Goal: Communication & Community: Answer question/provide support

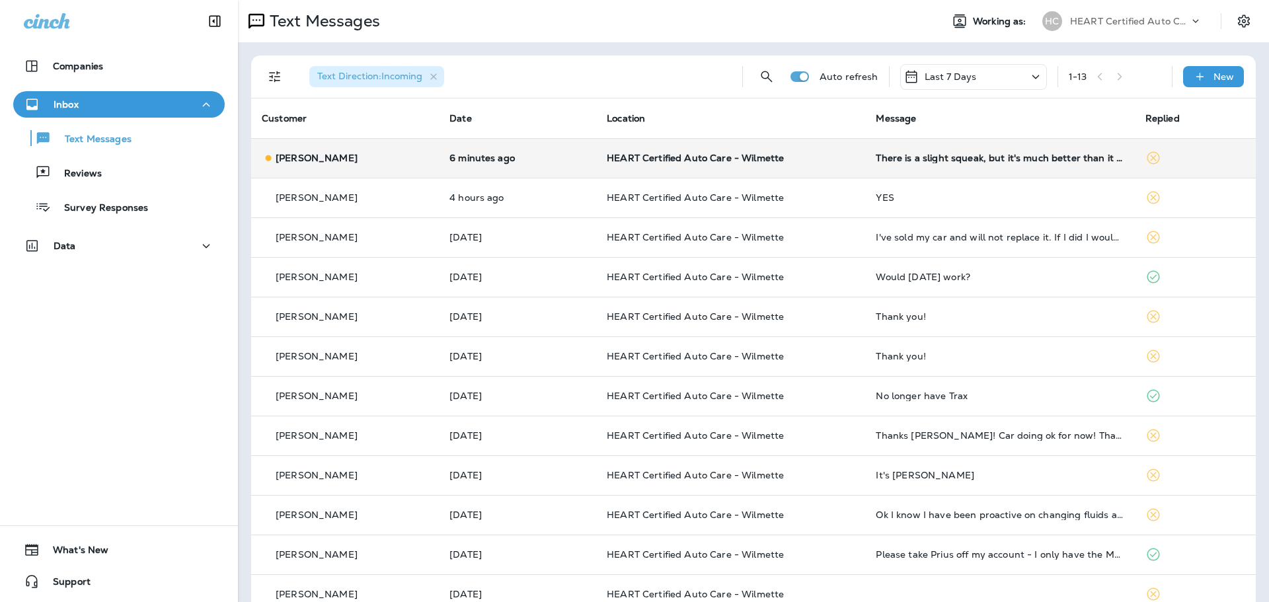
click at [865, 169] on td "There is a slight squeak, but it's much better than it was." at bounding box center [999, 158] width 269 height 40
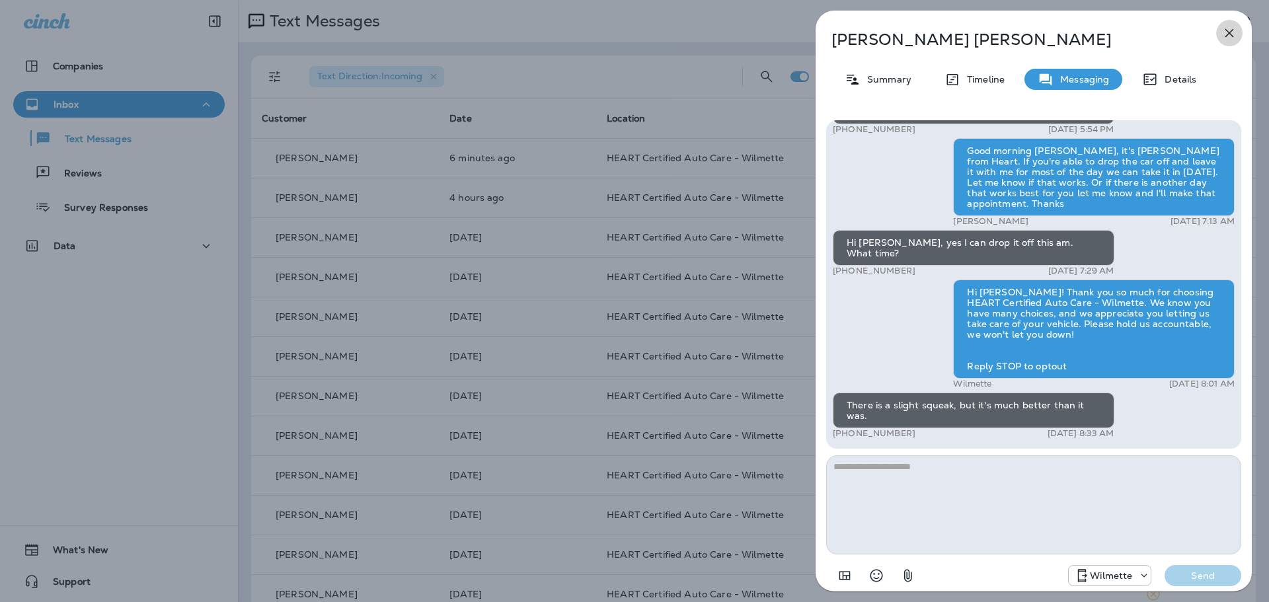
click at [1224, 29] on icon "button" at bounding box center [1229, 33] width 16 height 16
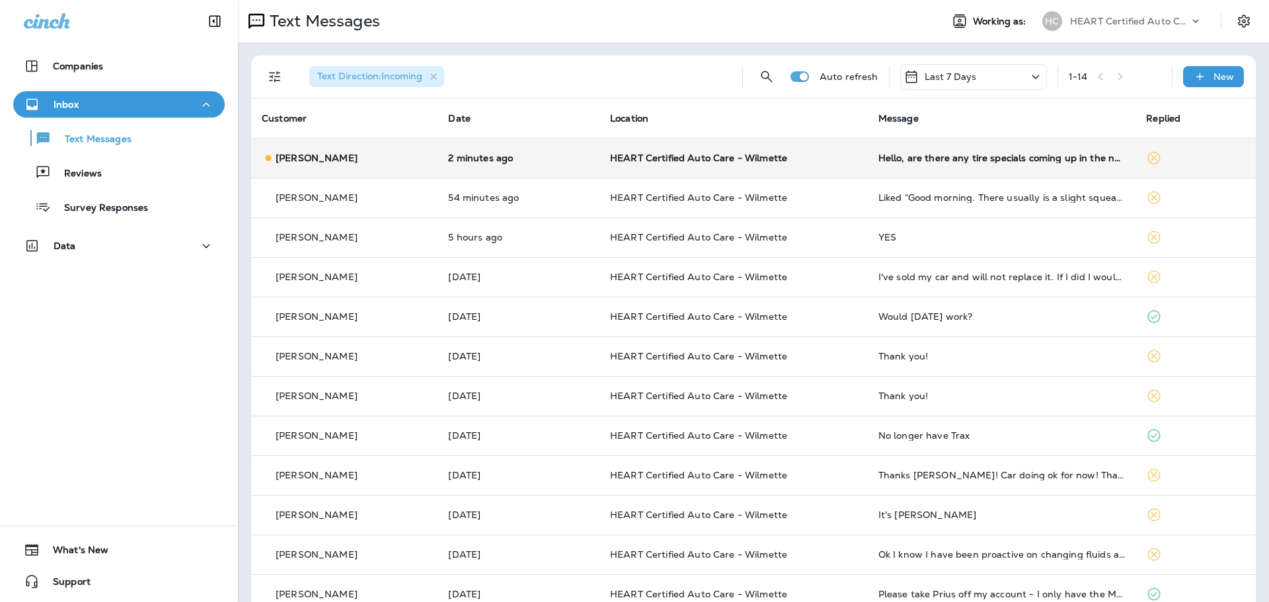
click at [819, 163] on p "HEART Certified Auto Care - Wilmette" at bounding box center [733, 158] width 247 height 11
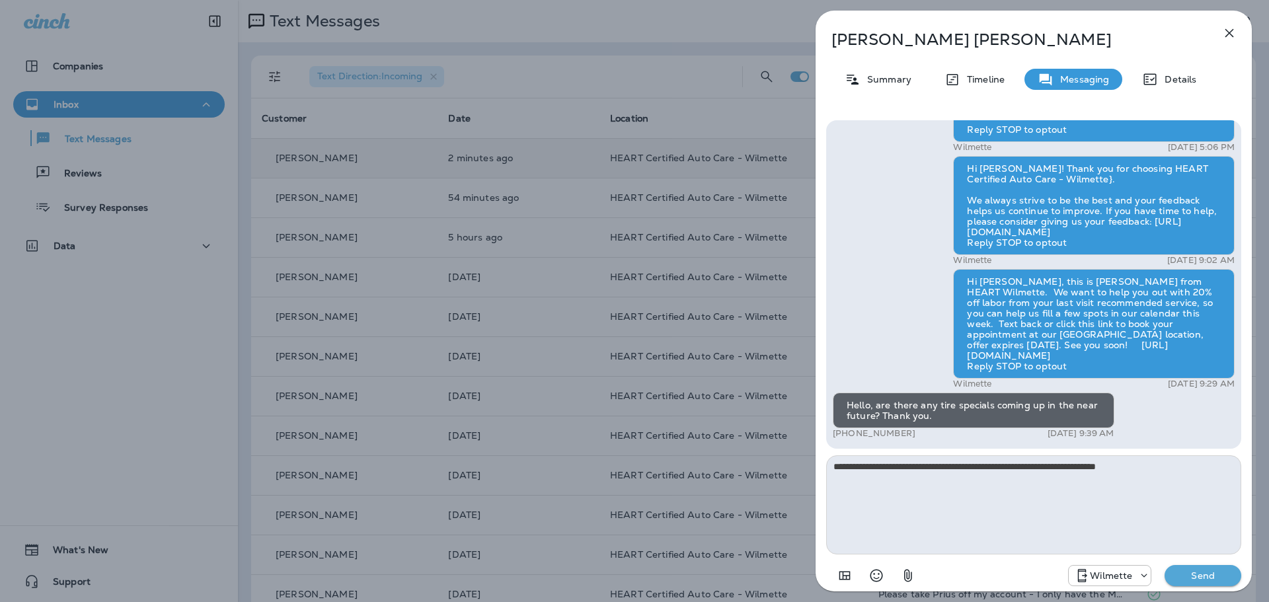
click at [1117, 463] on textarea "**********" at bounding box center [1033, 504] width 415 height 99
type textarea "**********"
click at [1198, 572] on p "Send" at bounding box center [1203, 576] width 56 height 12
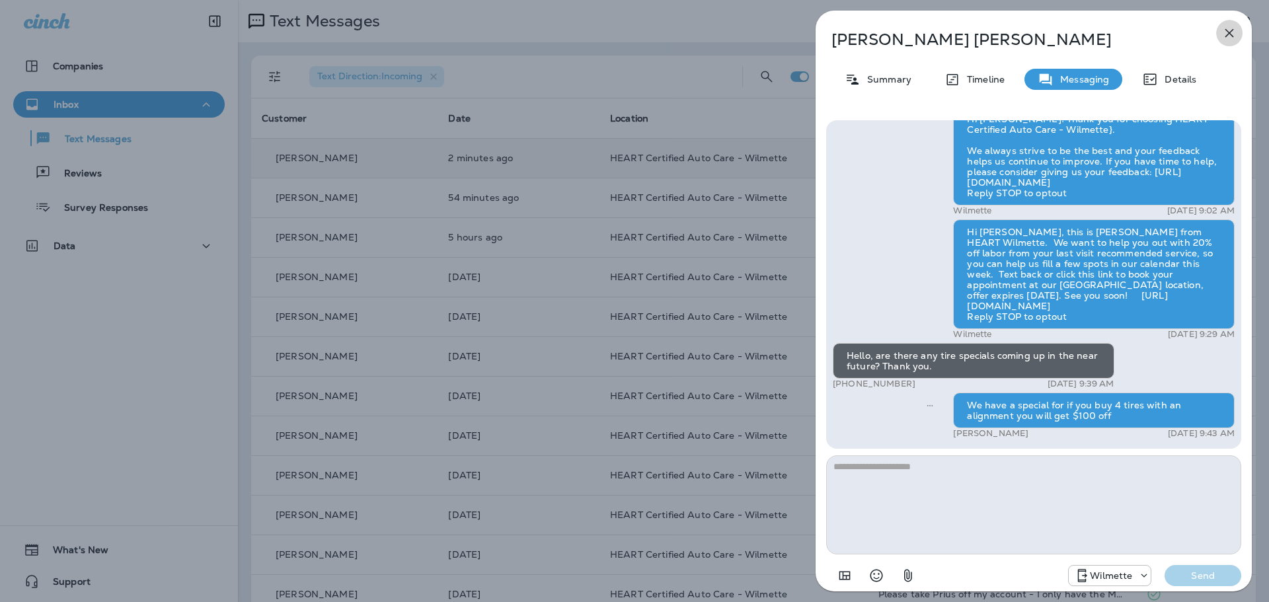
click at [1226, 33] on icon "button" at bounding box center [1229, 33] width 16 height 16
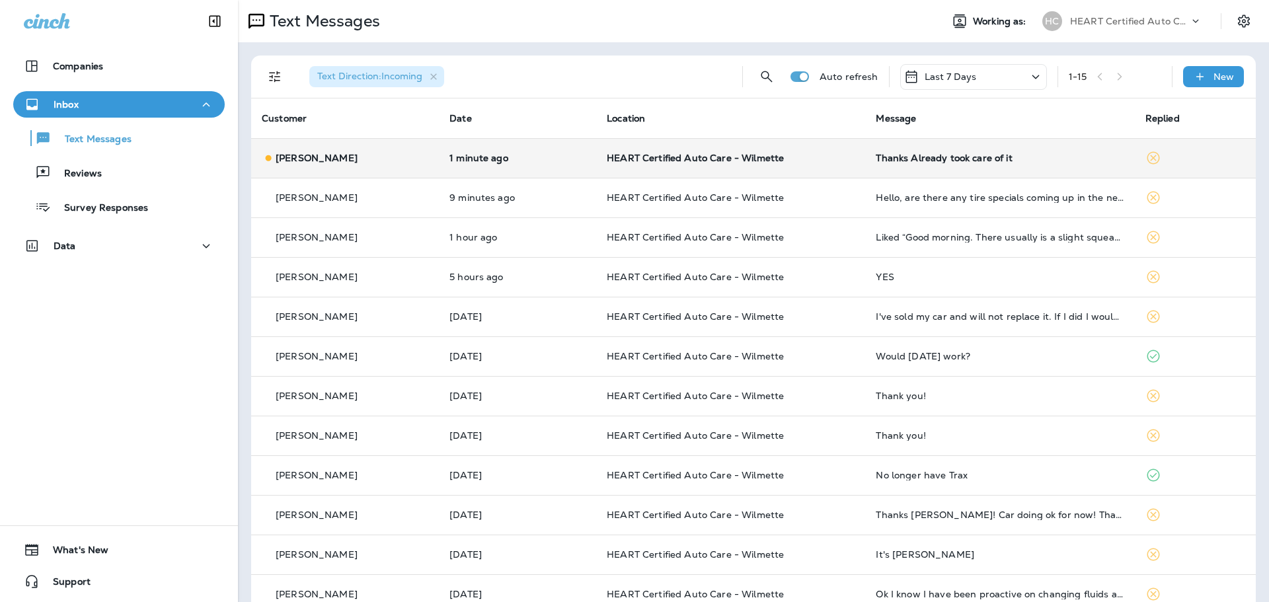
drag, startPoint x: 241, startPoint y: 54, endPoint x: -15, endPoint y: 82, distance: 258.0
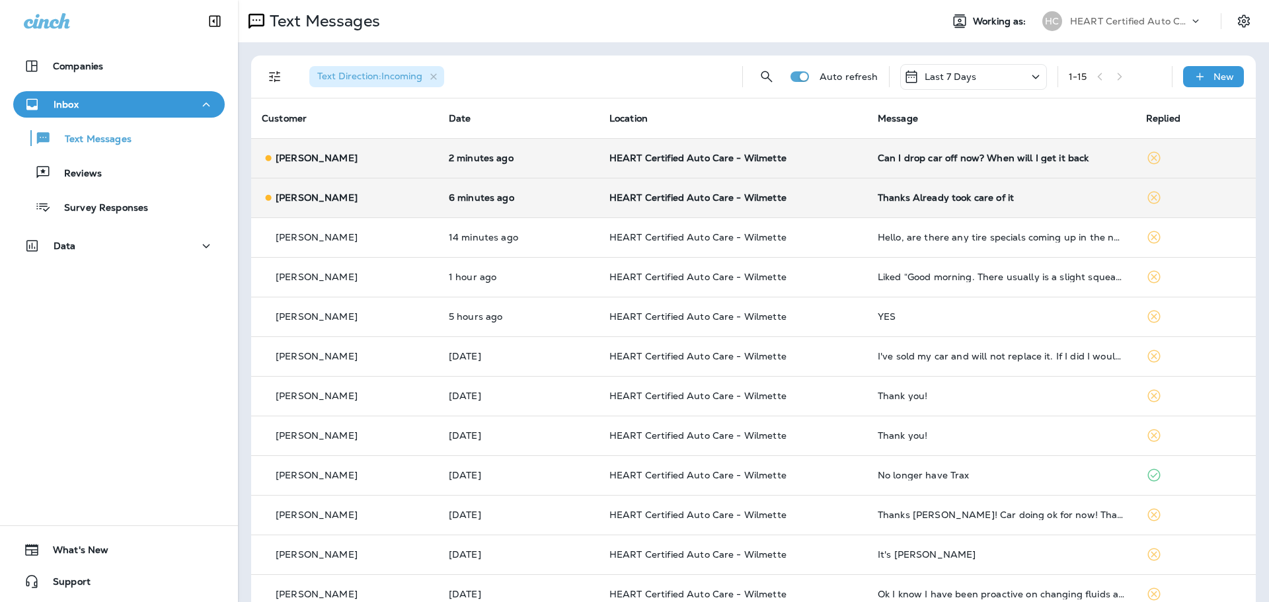
click at [404, 195] on div "[PERSON_NAME]" at bounding box center [345, 198] width 166 height 14
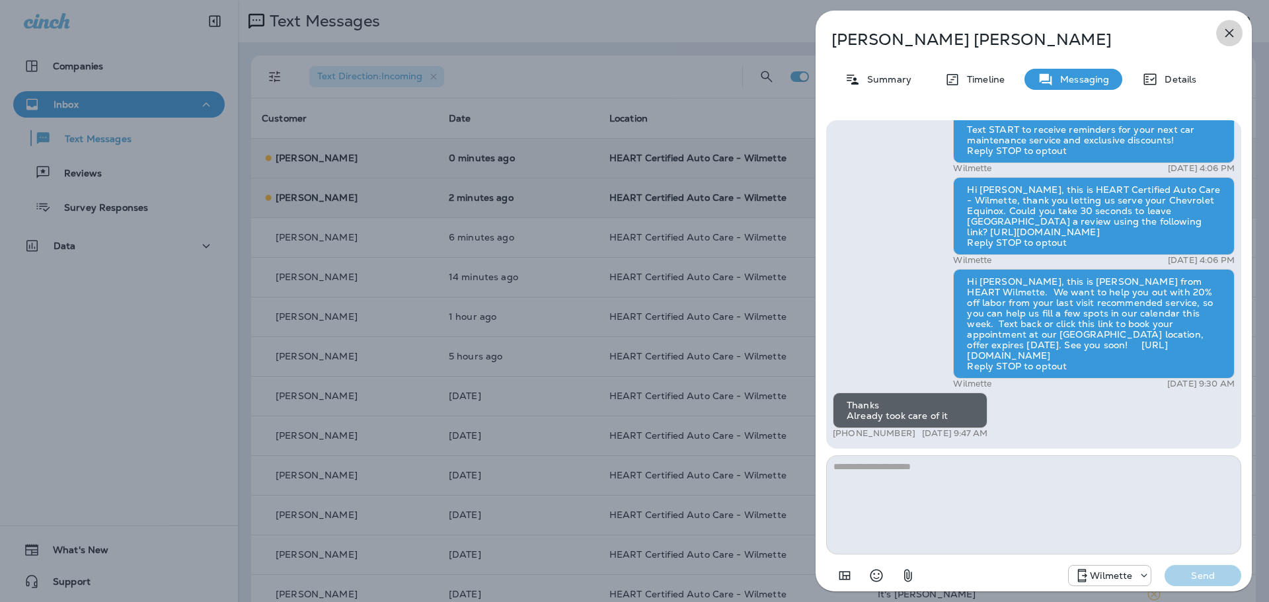
click at [1226, 34] on icon "button" at bounding box center [1229, 33] width 16 height 16
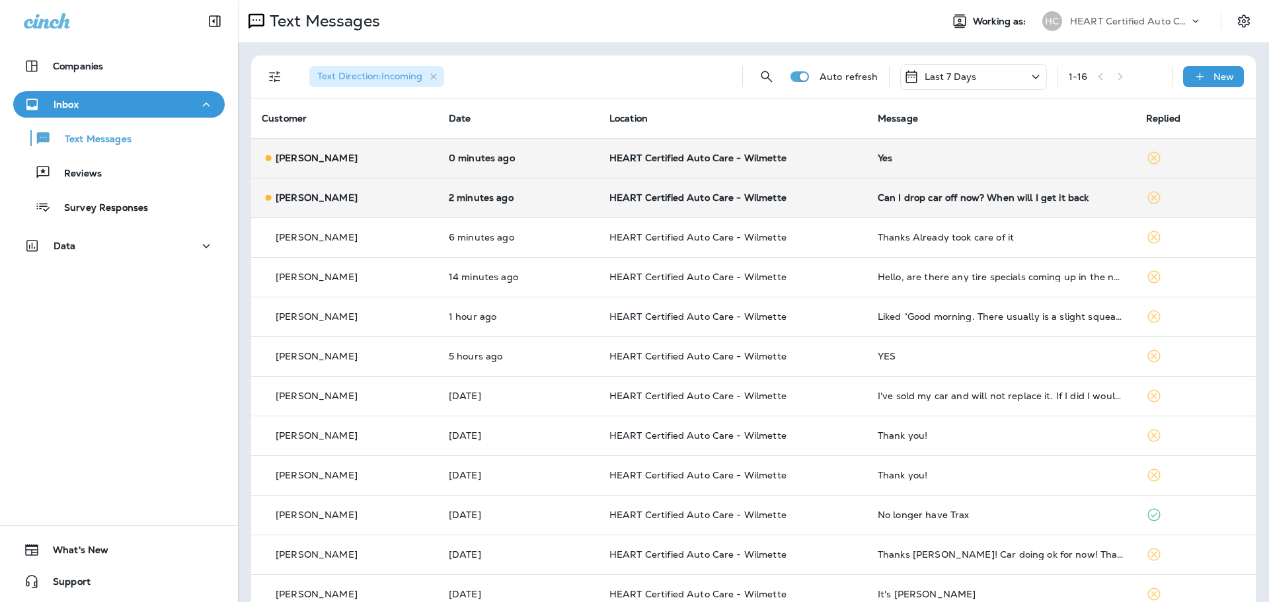
click at [408, 156] on div "[PERSON_NAME]" at bounding box center [345, 158] width 166 height 14
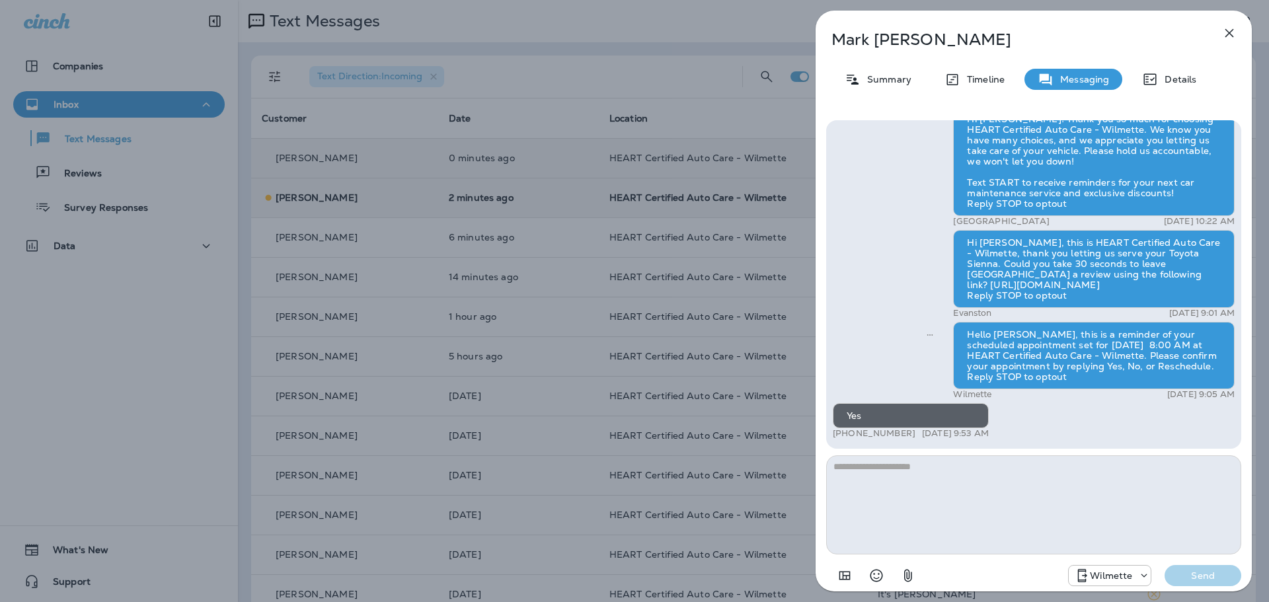
click at [1237, 34] on button "button" at bounding box center [1229, 33] width 26 height 26
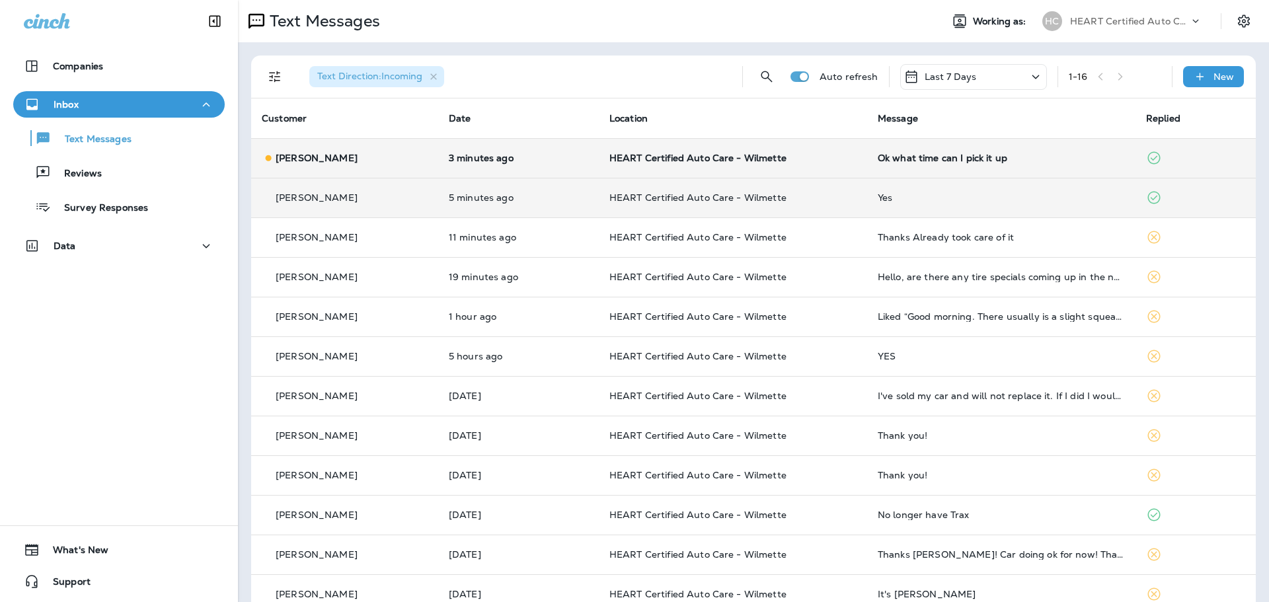
click at [425, 162] on td "[PERSON_NAME]" at bounding box center [344, 158] width 187 height 40
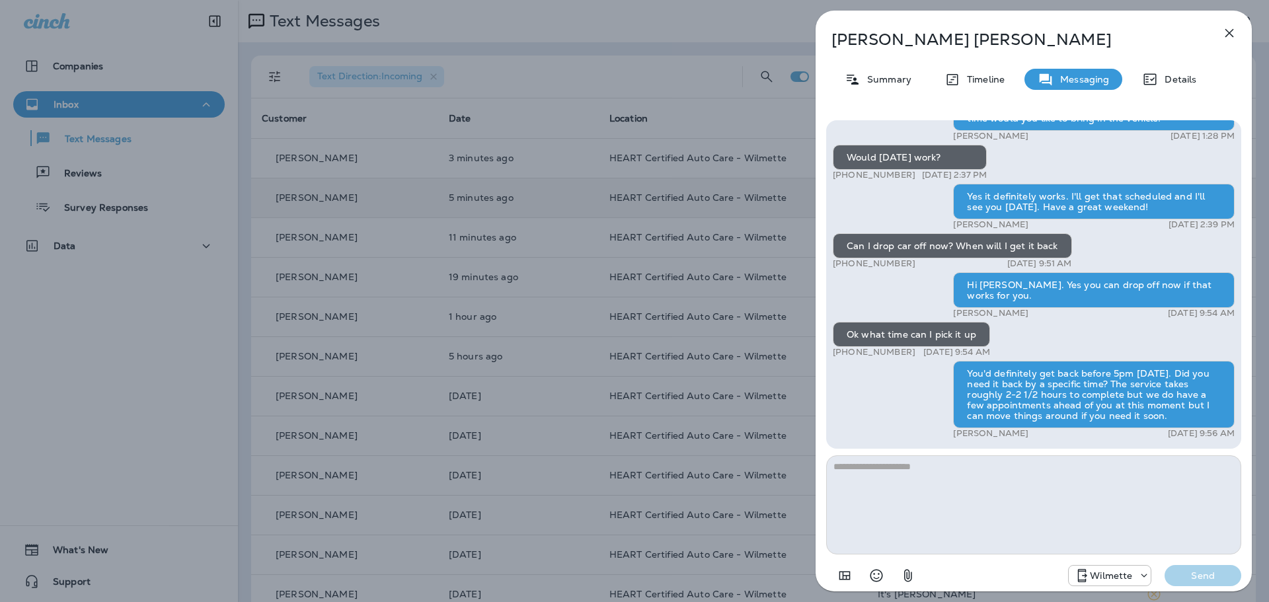
scroll to position [-132, 0]
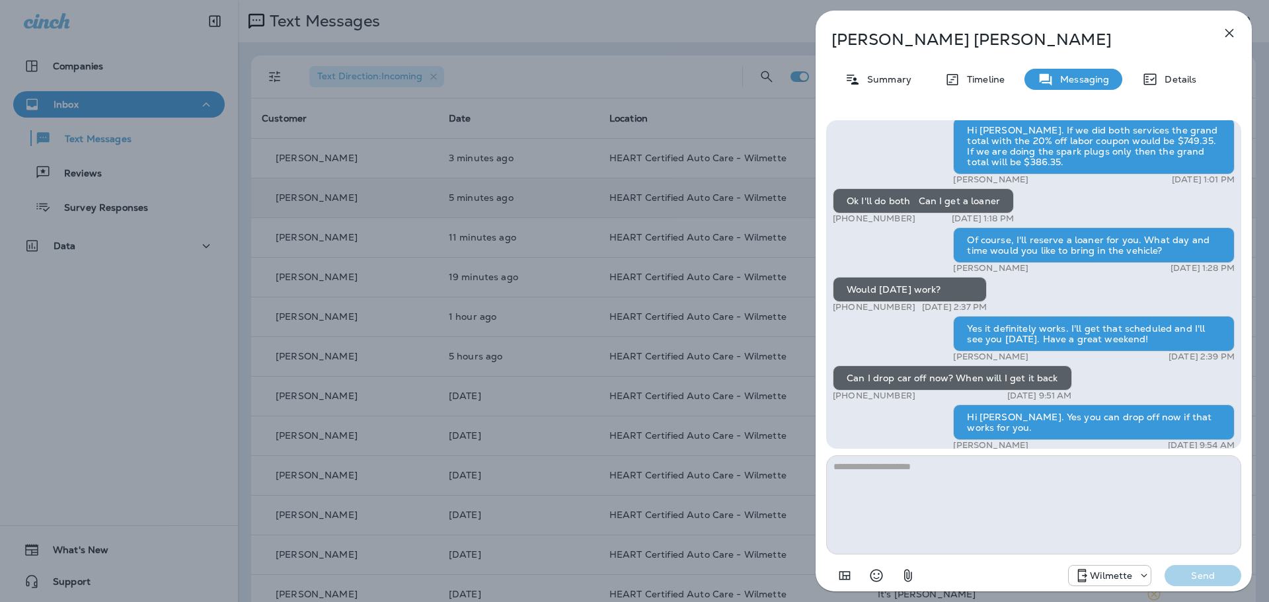
click at [1228, 30] on icon "button" at bounding box center [1229, 33] width 16 height 16
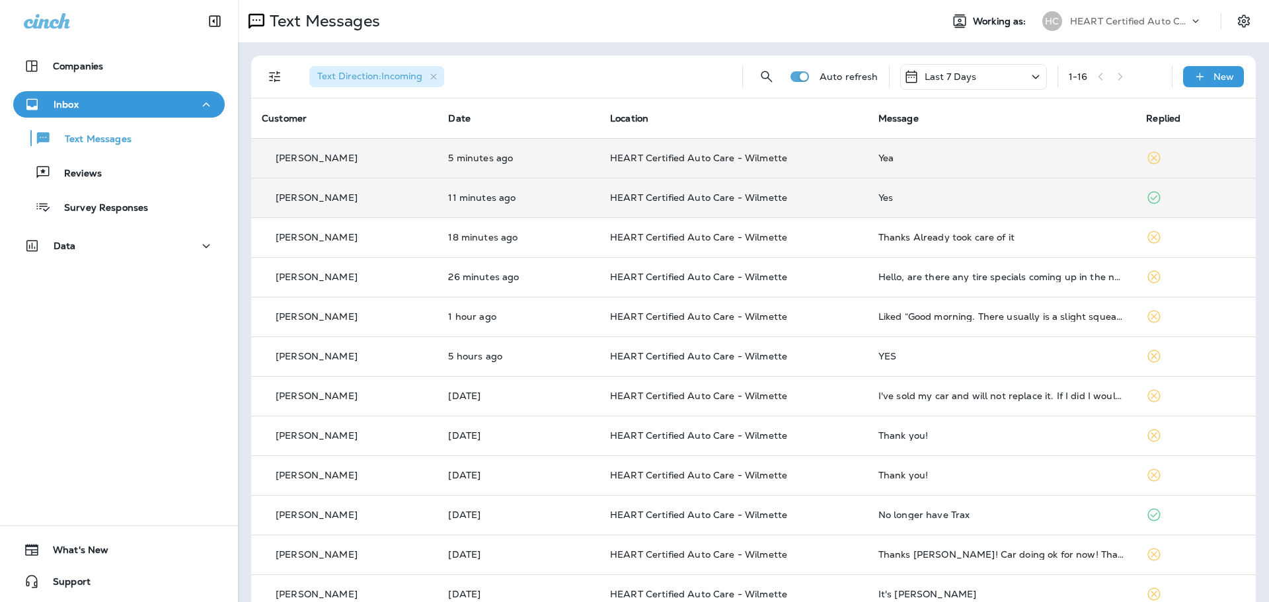
click at [560, 151] on td "5 minutes ago" at bounding box center [519, 158] width 162 height 40
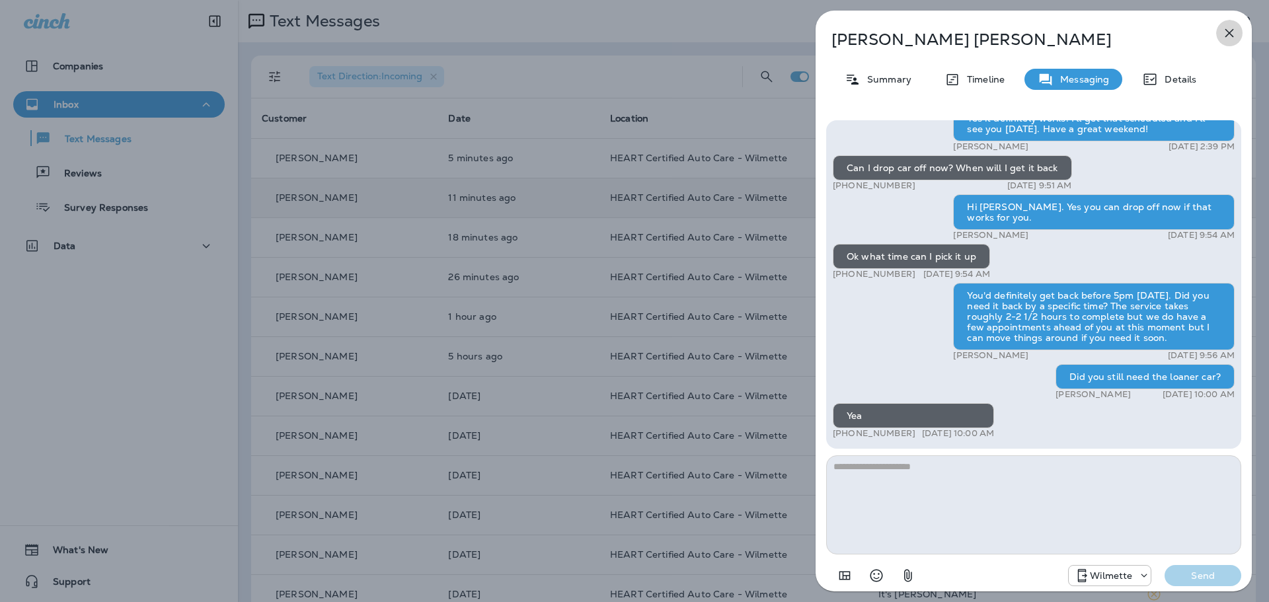
click at [1227, 31] on icon "button" at bounding box center [1229, 33] width 9 height 9
